Goal: Find specific page/section: Find specific page/section

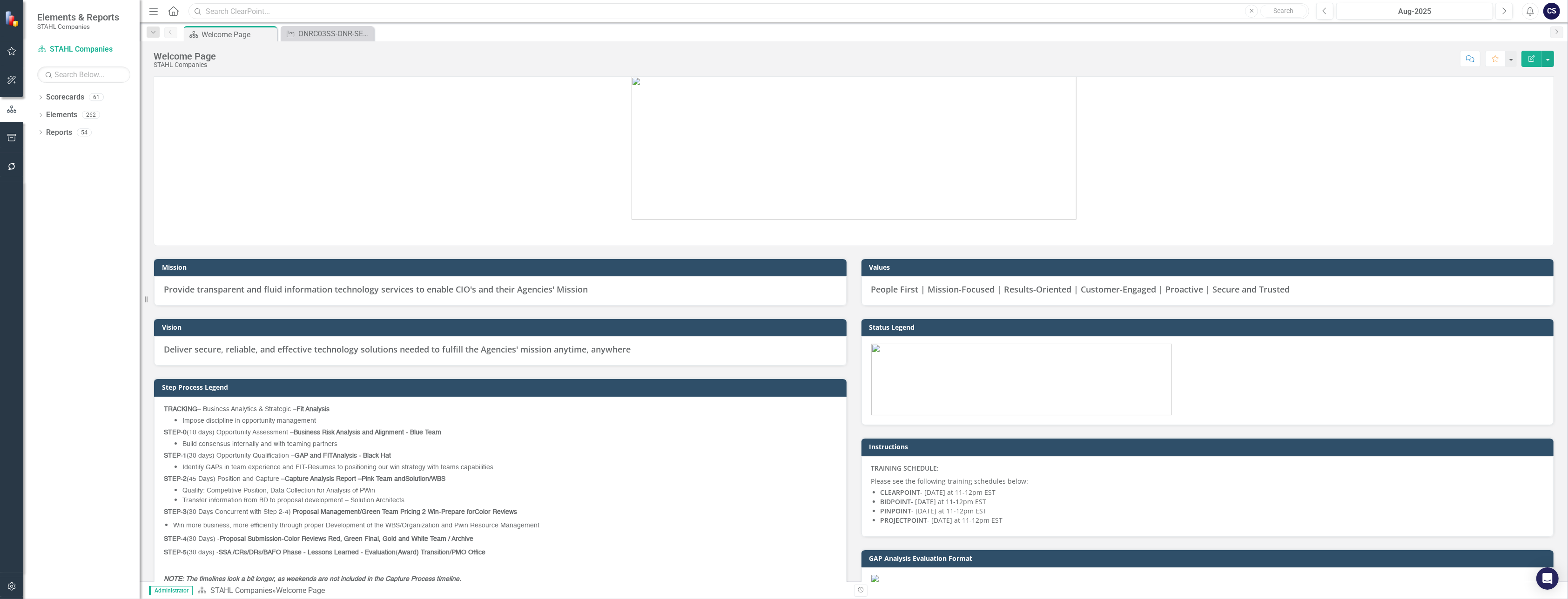
click at [231, 12] on input "text" at bounding box center [749, 11] width 1121 height 16
type input "AD4125"
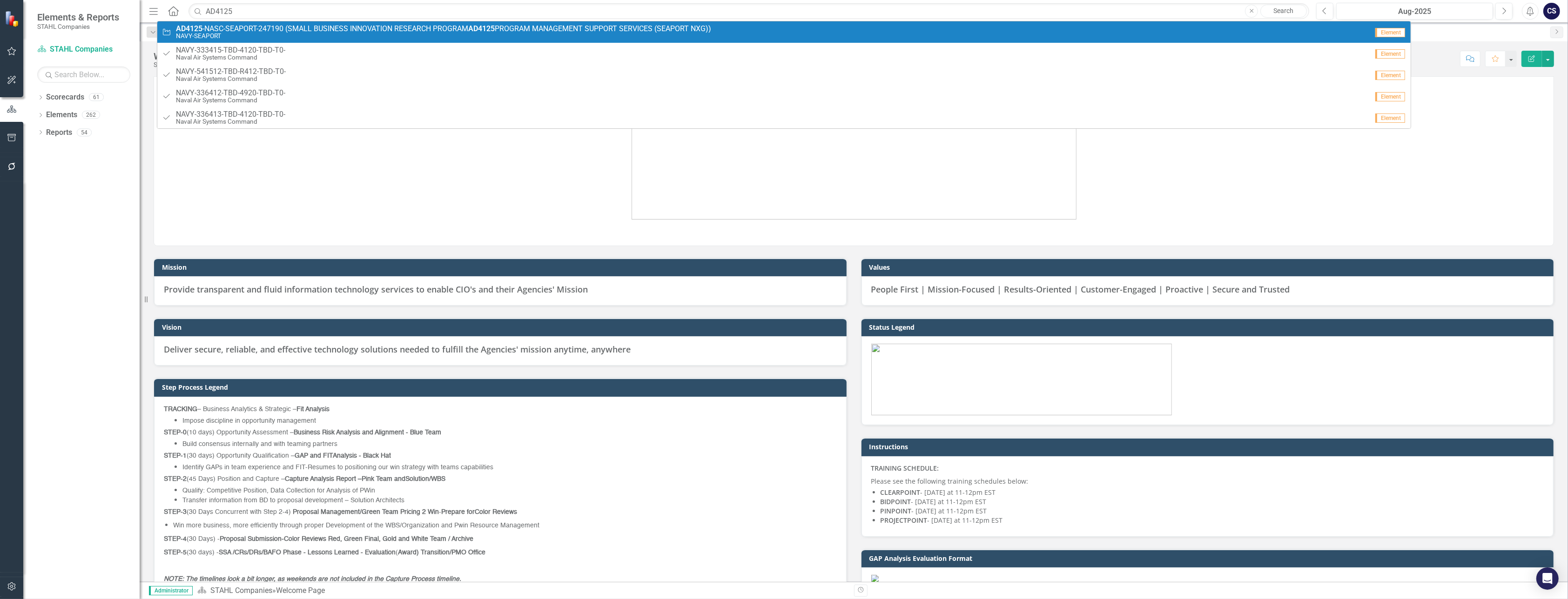
click at [252, 28] on span "AD4125 -NASC-SEAPORT-247190 (SMALL BUSINESS INNOVATION RESEARCH PROGRAM AD4125 …" at bounding box center [443, 28] width 535 height 8
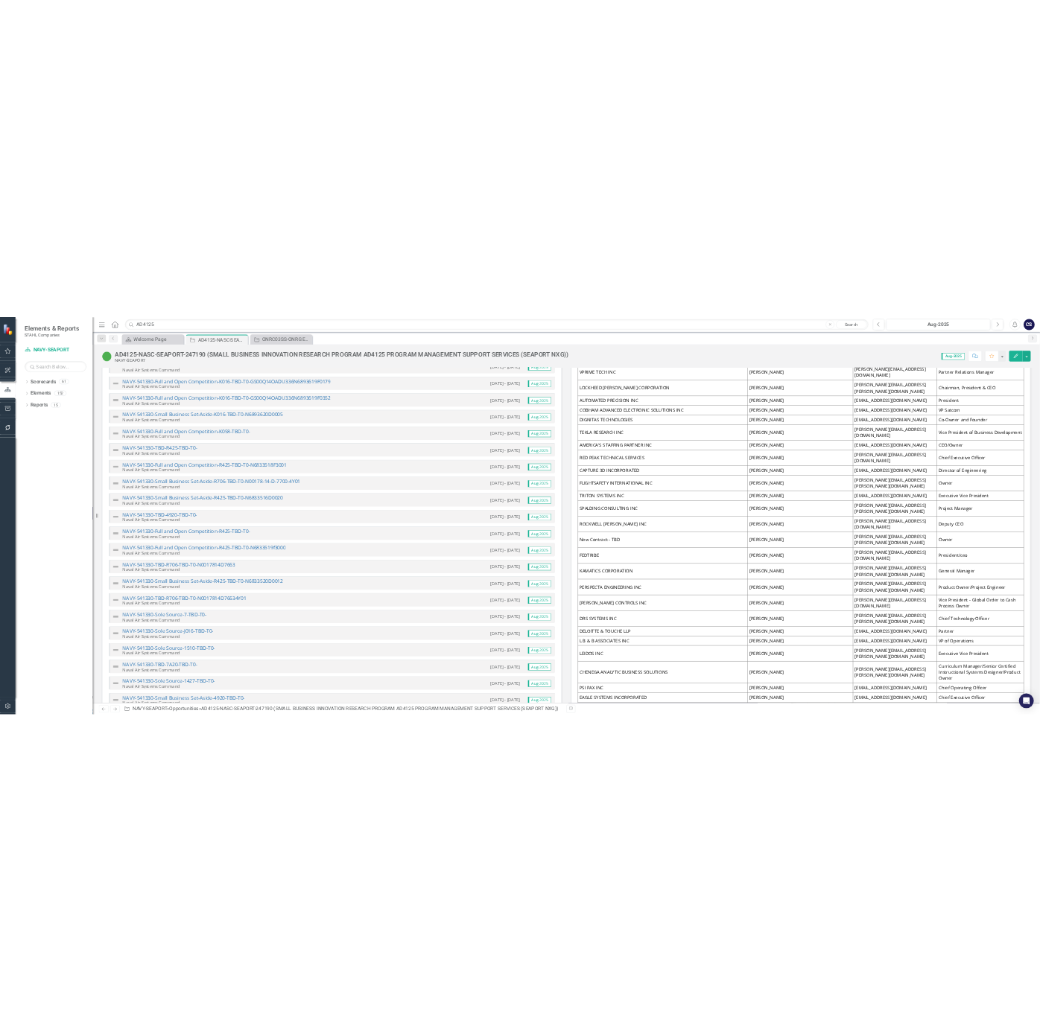
scroll to position [3202, 0]
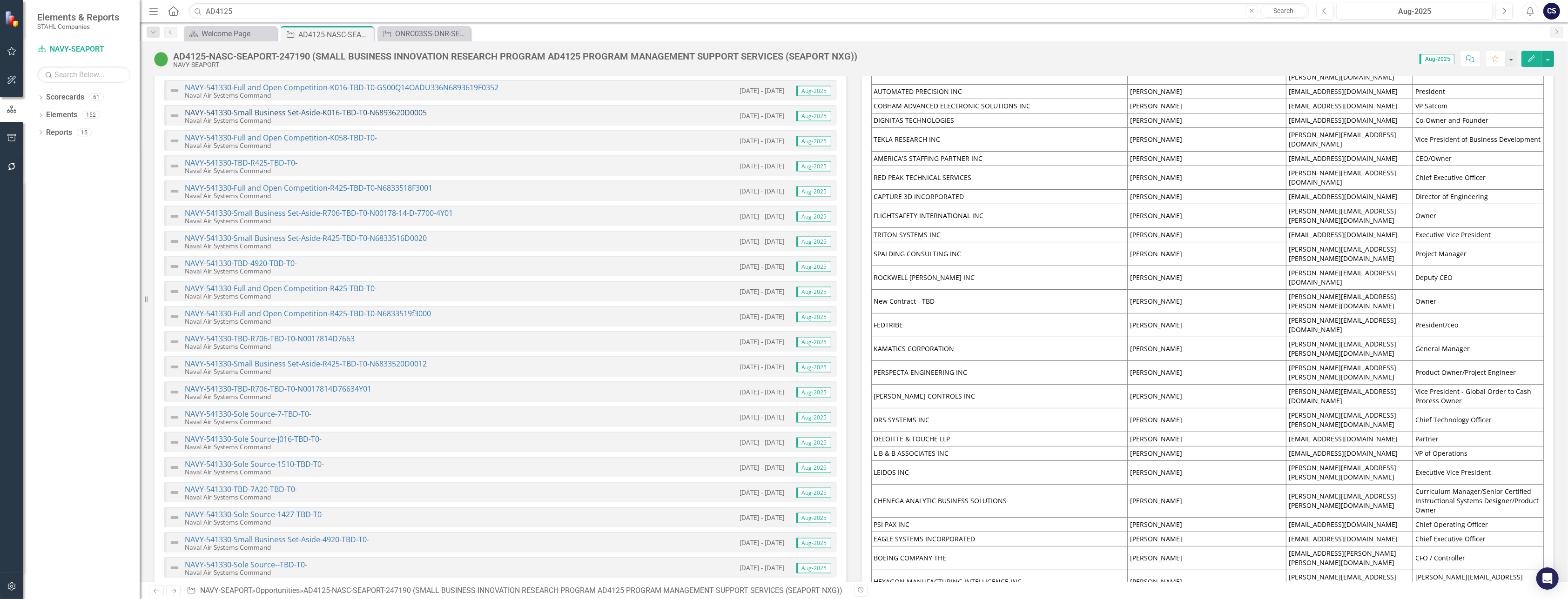
click at [271, 107] on link "NAVY-541330-Small Business Set-Aside-K016-TBD-T0-N6893620D0005" at bounding box center [306, 112] width 242 height 10
